Goal: Check status: Check status

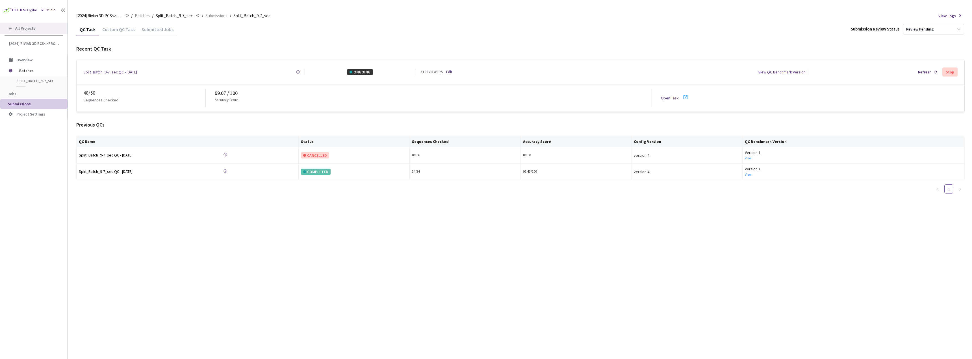
click at [21, 25] on div "All Projects" at bounding box center [34, 29] width 68 height 12
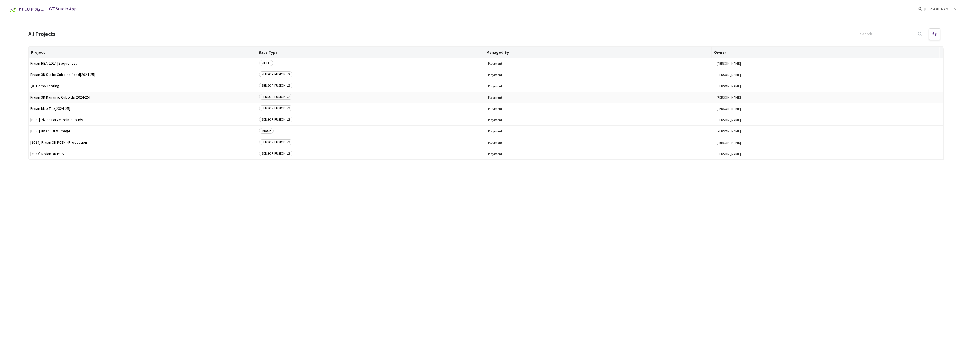
click at [79, 98] on span "Rivian 3D Dynamic Cuboids[2024-25]" at bounding box center [142, 97] width 225 height 4
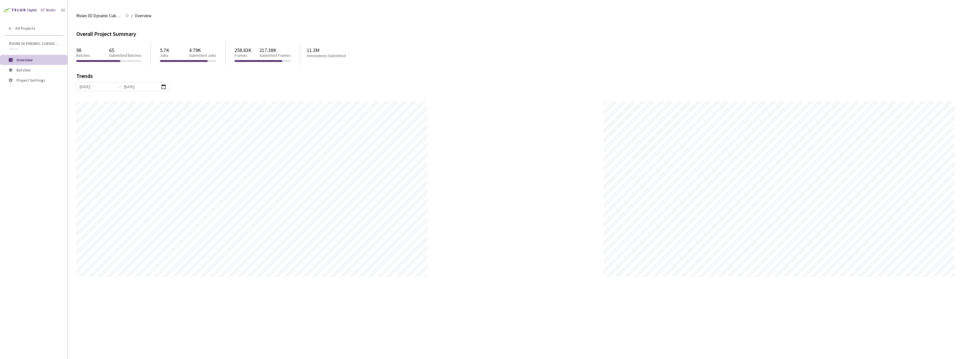
scroll to position [359, 972]
click at [40, 70] on span "Batches" at bounding box center [39, 70] width 47 height 5
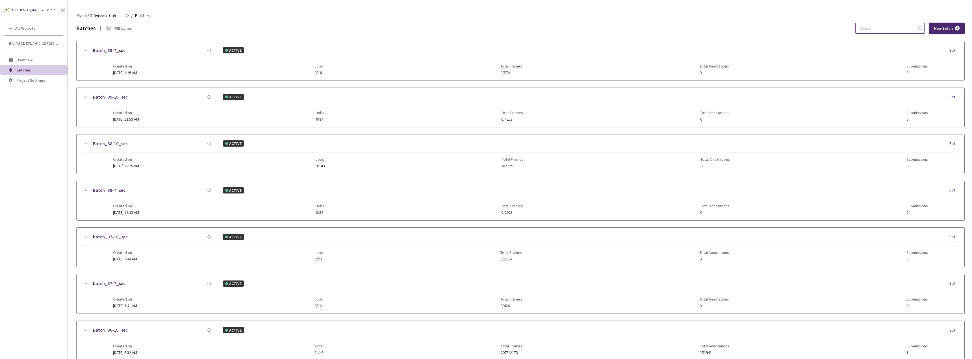
click at [895, 27] on input at bounding box center [887, 28] width 60 height 10
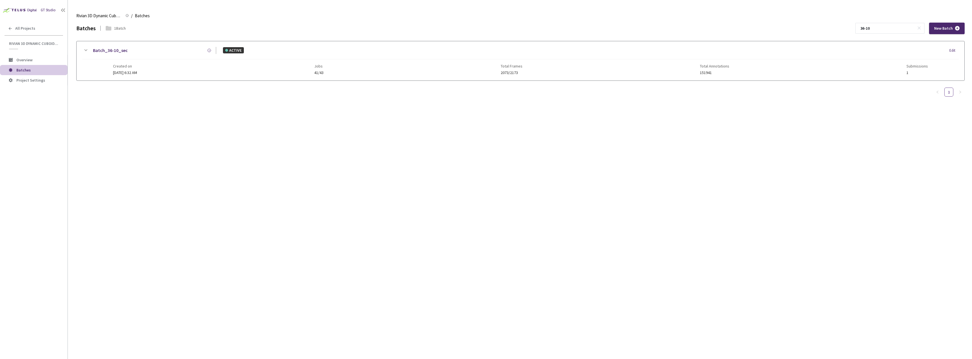
type input "36-10"
click at [87, 49] on icon at bounding box center [85, 50] width 7 height 7
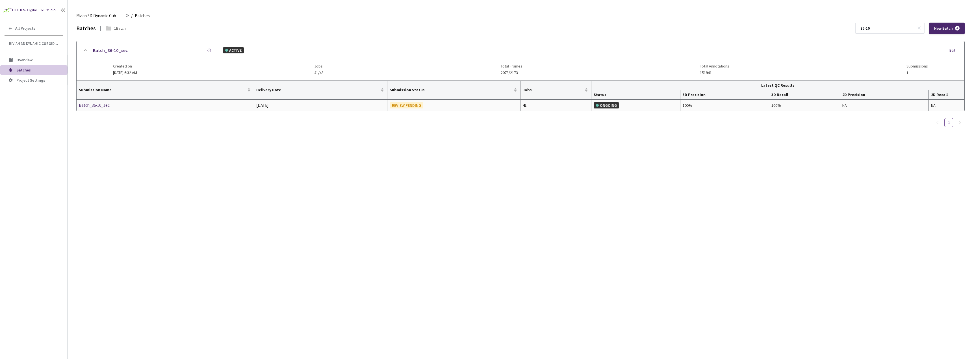
click at [102, 105] on div "Batch_36-10_sec" at bounding box center [109, 105] width 60 height 7
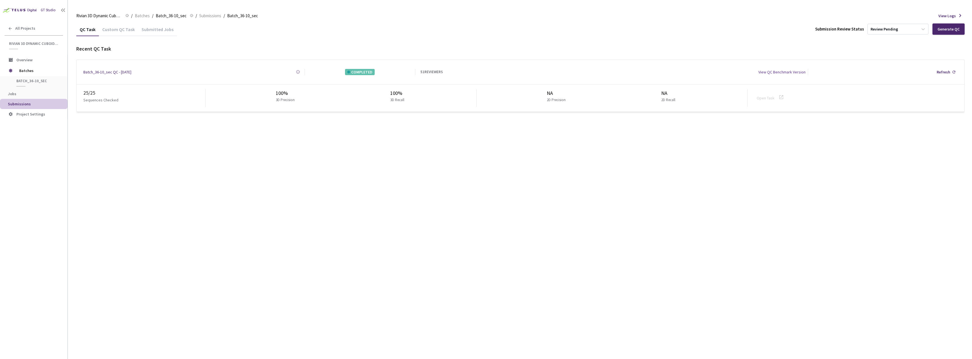
click at [281, 91] on div "100%" at bounding box center [286, 93] width 21 height 8
drag, startPoint x: 290, startPoint y: 92, endPoint x: 262, endPoint y: 92, distance: 28.8
click at [262, 92] on div "100% 3D Precision 100% 3D Recall" at bounding box center [341, 98] width 271 height 18
copy div "100%"
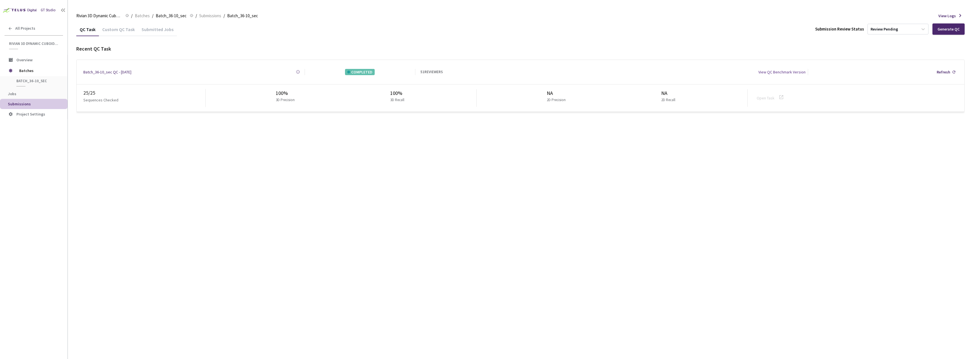
drag, startPoint x: 299, startPoint y: 115, endPoint x: 223, endPoint y: 4, distance: 134.9
click at [298, 113] on div "QC Task Custom QC Task Submitted Jobs Submission Review Status Review Pending G…" at bounding box center [520, 191] width 888 height 337
